Goal: Task Accomplishment & Management: Manage account settings

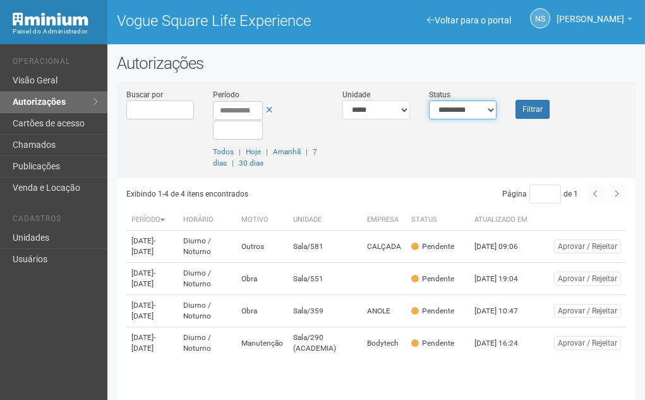
click at [470, 111] on select "**********" at bounding box center [463, 109] width 68 height 19
click at [429, 100] on select "**********" at bounding box center [463, 109] width 68 height 19
drag, startPoint x: 556, startPoint y: 109, endPoint x: 547, endPoint y: 106, distance: 9.4
click at [553, 108] on div "**********" at bounding box center [376, 133] width 519 height 90
click at [547, 107] on button "Filtrar" at bounding box center [533, 109] width 34 height 19
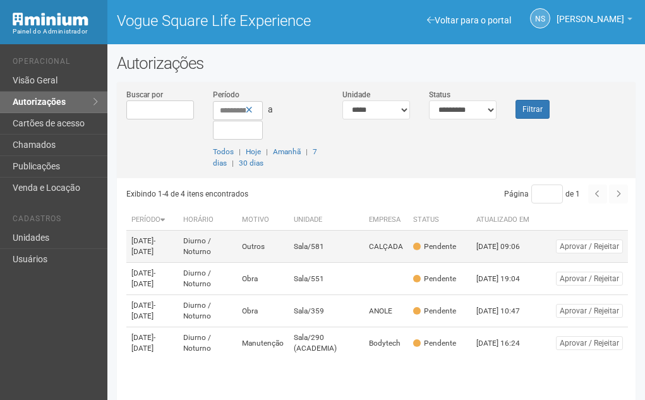
click at [381, 246] on td "CALÇADA" at bounding box center [386, 247] width 44 height 32
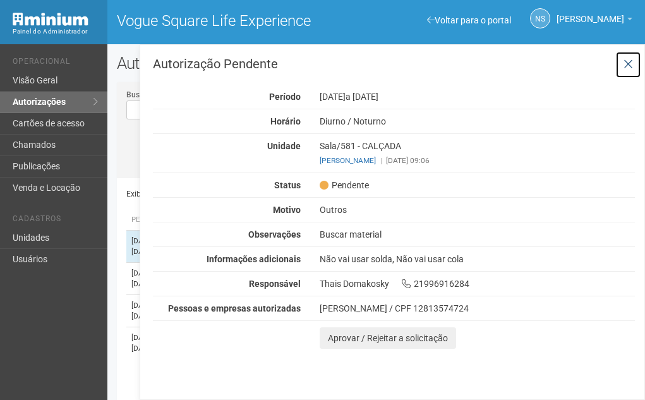
drag, startPoint x: 623, startPoint y: 63, endPoint x: 595, endPoint y: 89, distance: 38.0
click at [619, 65] on button at bounding box center [629, 64] width 26 height 27
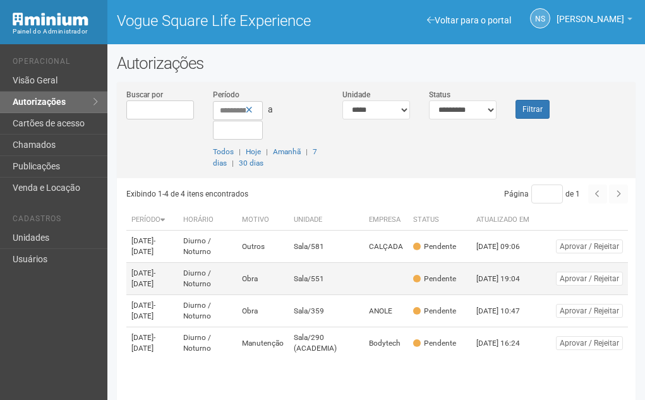
click at [393, 286] on td at bounding box center [386, 279] width 44 height 32
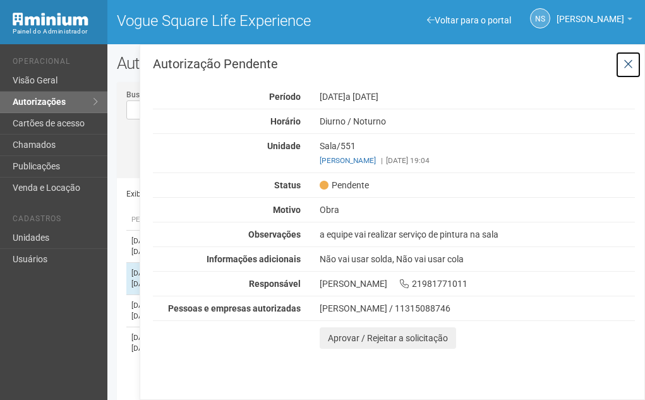
click at [631, 56] on button at bounding box center [629, 64] width 26 height 27
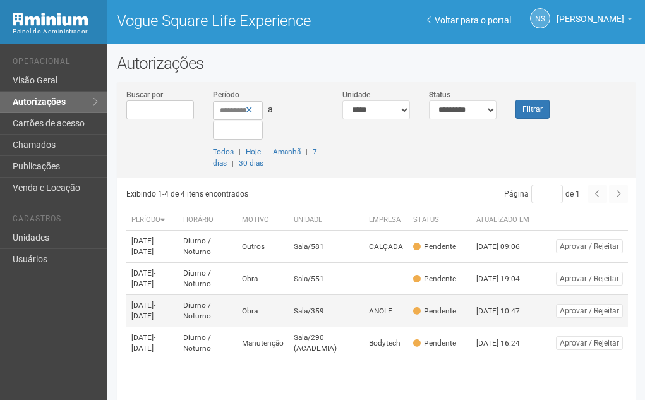
click at [442, 319] on td "Pendente" at bounding box center [439, 311] width 63 height 32
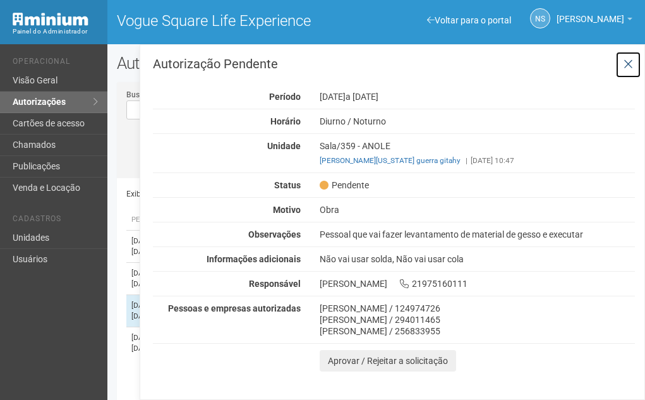
click at [635, 60] on button at bounding box center [629, 64] width 26 height 27
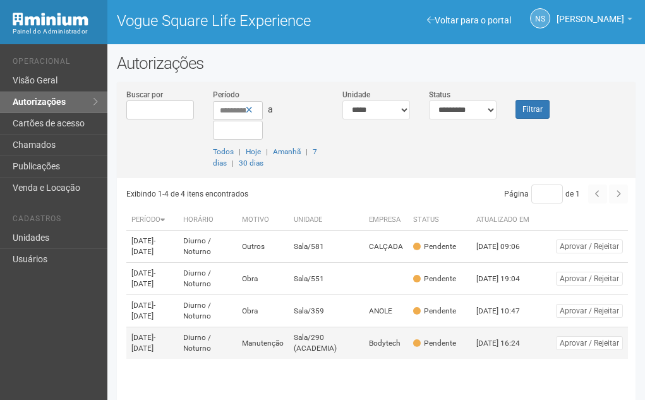
click at [394, 337] on td "Bodytech" at bounding box center [386, 343] width 44 height 32
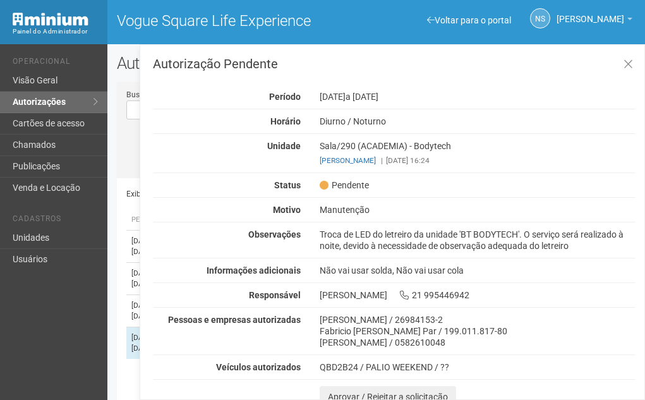
drag, startPoint x: 343, startPoint y: 238, endPoint x: 576, endPoint y: 246, distance: 233.4
click at [576, 246] on div "Troca de LED do letreiro da unidade 'BT BODYTECH'. O serviço será realizado à n…" at bounding box center [477, 240] width 334 height 23
click at [557, 251] on div "Troca de LED do letreiro da unidade 'BT BODYTECH'. O serviço será realizado à n…" at bounding box center [477, 240] width 334 height 23
click at [556, 236] on div "Troca de LED do letreiro da unidade 'BT BODYTECH'. O serviço será realizado à n…" at bounding box center [477, 240] width 334 height 23
click at [631, 63] on button at bounding box center [629, 64] width 26 height 27
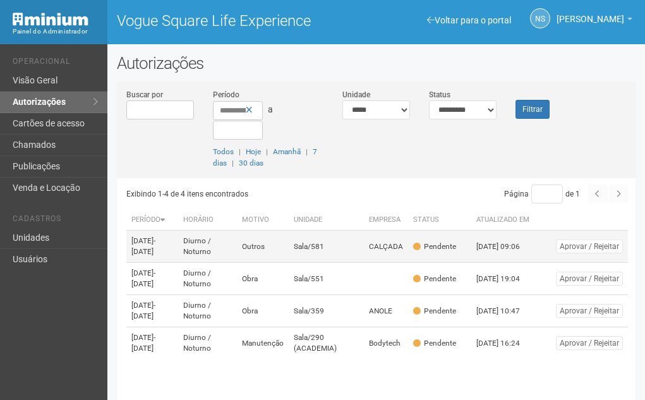
click at [465, 253] on td "Pendente" at bounding box center [439, 247] width 63 height 32
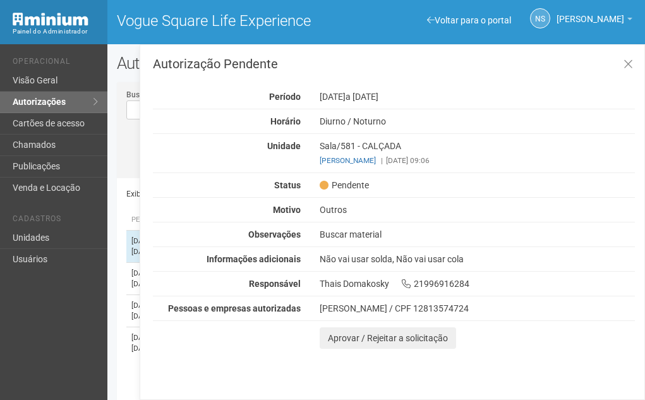
drag, startPoint x: 323, startPoint y: 235, endPoint x: 416, endPoint y: 241, distance: 93.1
click at [425, 238] on div "Buscar material" at bounding box center [477, 234] width 334 height 11
drag, startPoint x: 326, startPoint y: 97, endPoint x: 473, endPoint y: 108, distance: 147.7
click at [475, 107] on div "Autorização Pendente Período [DATE] a [DATE] [GEOGRAPHIC_DATA] [GEOGRAPHIC_DATA…" at bounding box center [394, 203] width 482 height 291
click at [507, 97] on div "[DATE] a [DATE]" at bounding box center [477, 96] width 334 height 11
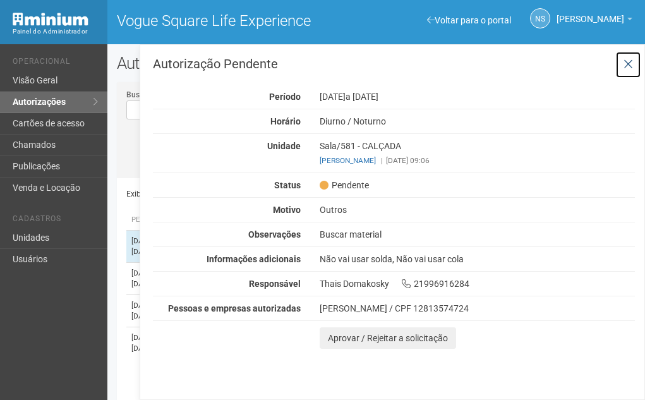
click at [628, 61] on icon at bounding box center [628, 64] width 9 height 13
